Goal: Task Accomplishment & Management: Manage account settings

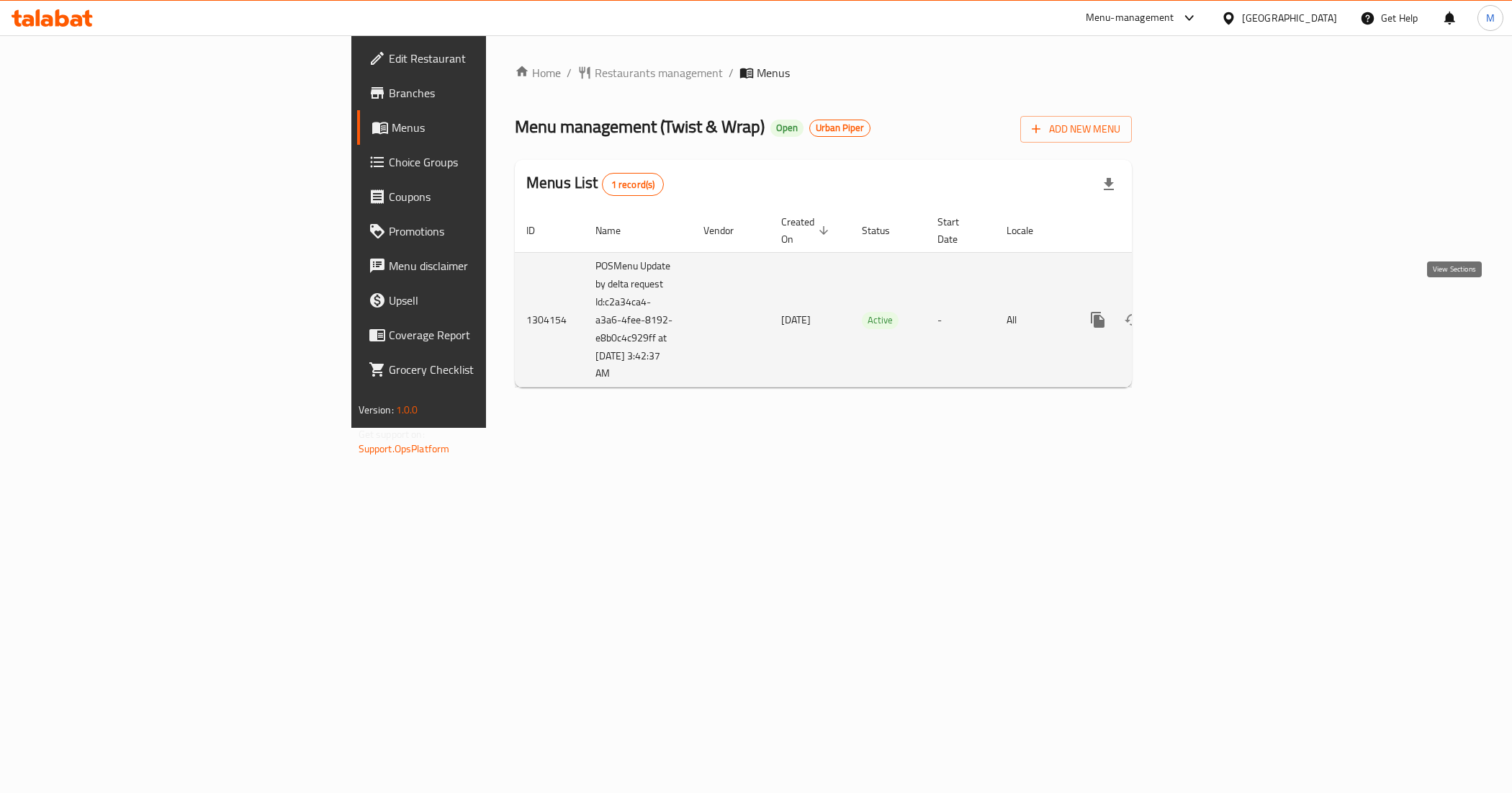
click at [1210, 311] on icon "enhanced table" at bounding box center [1203, 320] width 18 height 18
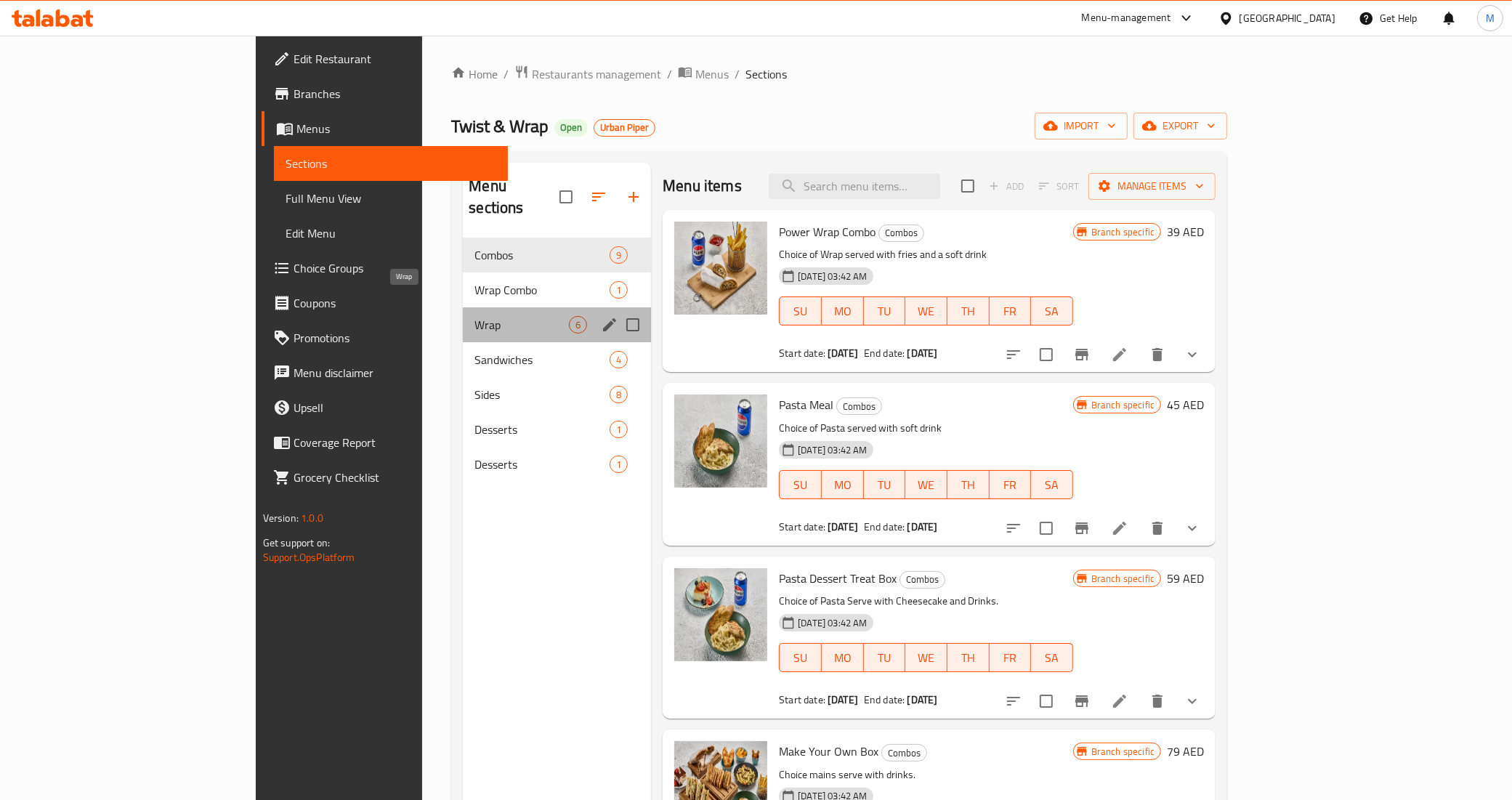
click at [474, 316] on span "Wrap" at bounding box center [521, 325] width 95 height 18
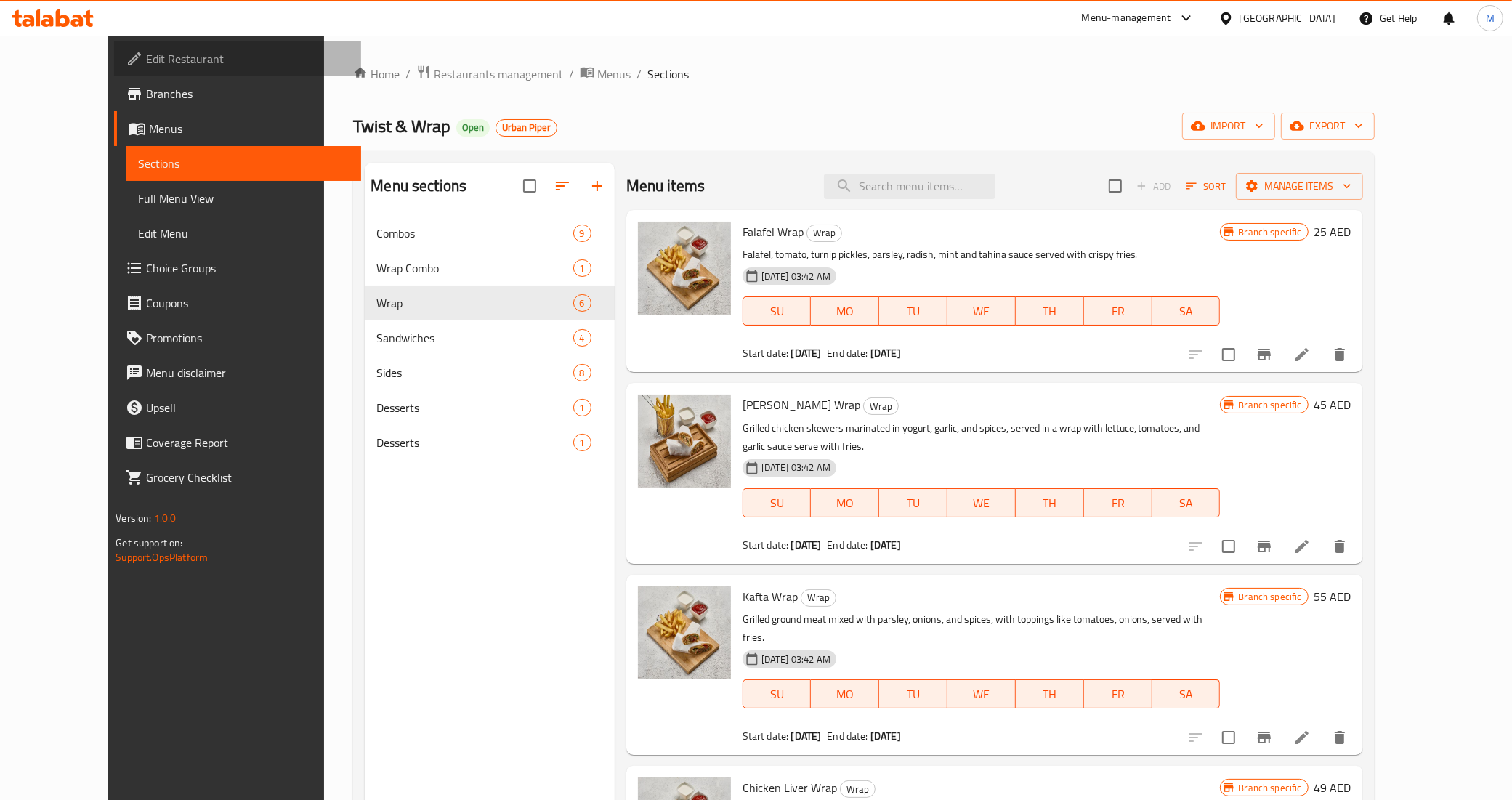
click at [146, 60] on span "Edit Restaurant" at bounding box center [247, 59] width 203 height 18
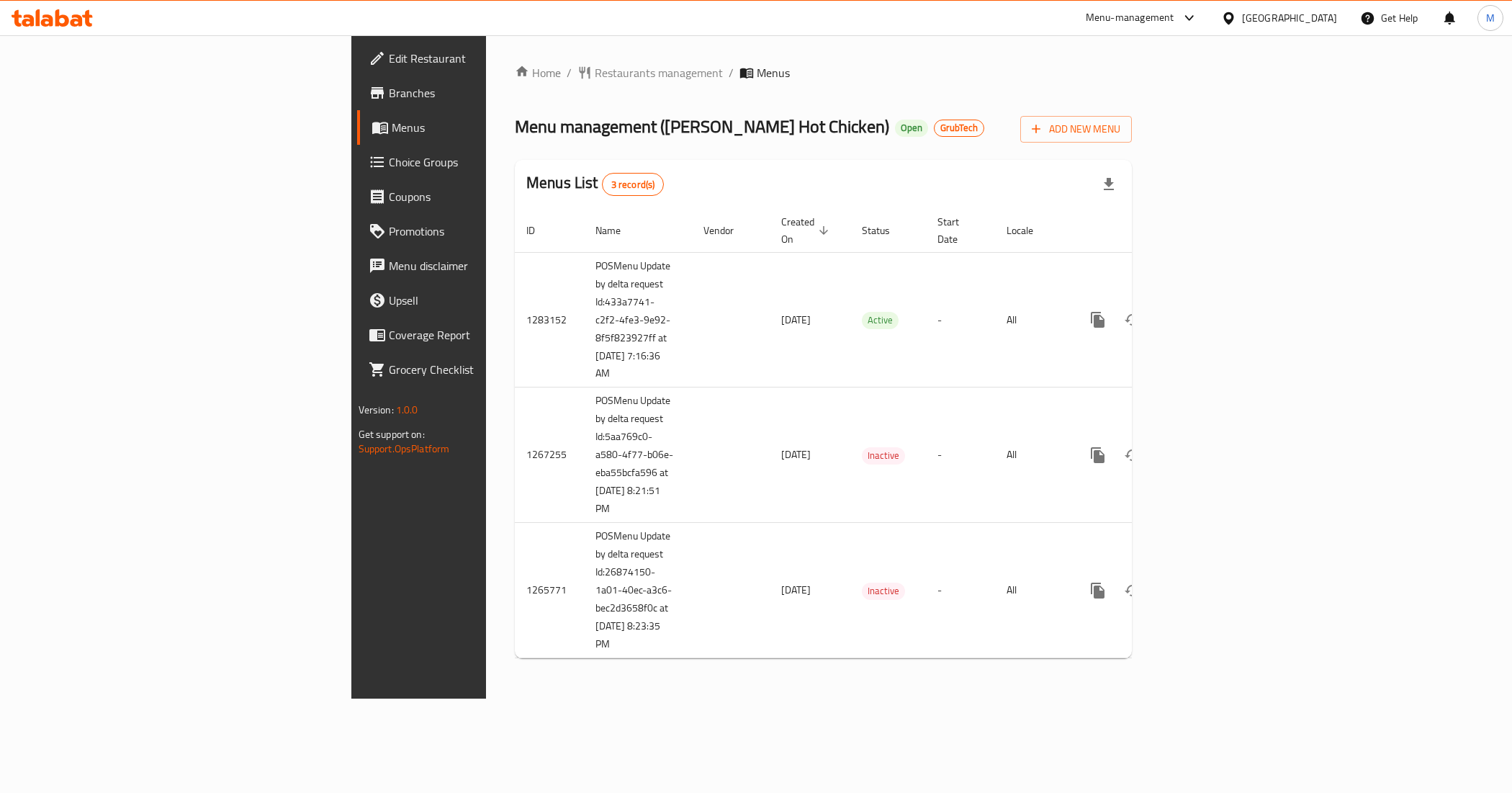
click at [389, 84] on span "Branches" at bounding box center [491, 93] width 204 height 18
